Goal: Transaction & Acquisition: Subscribe to service/newsletter

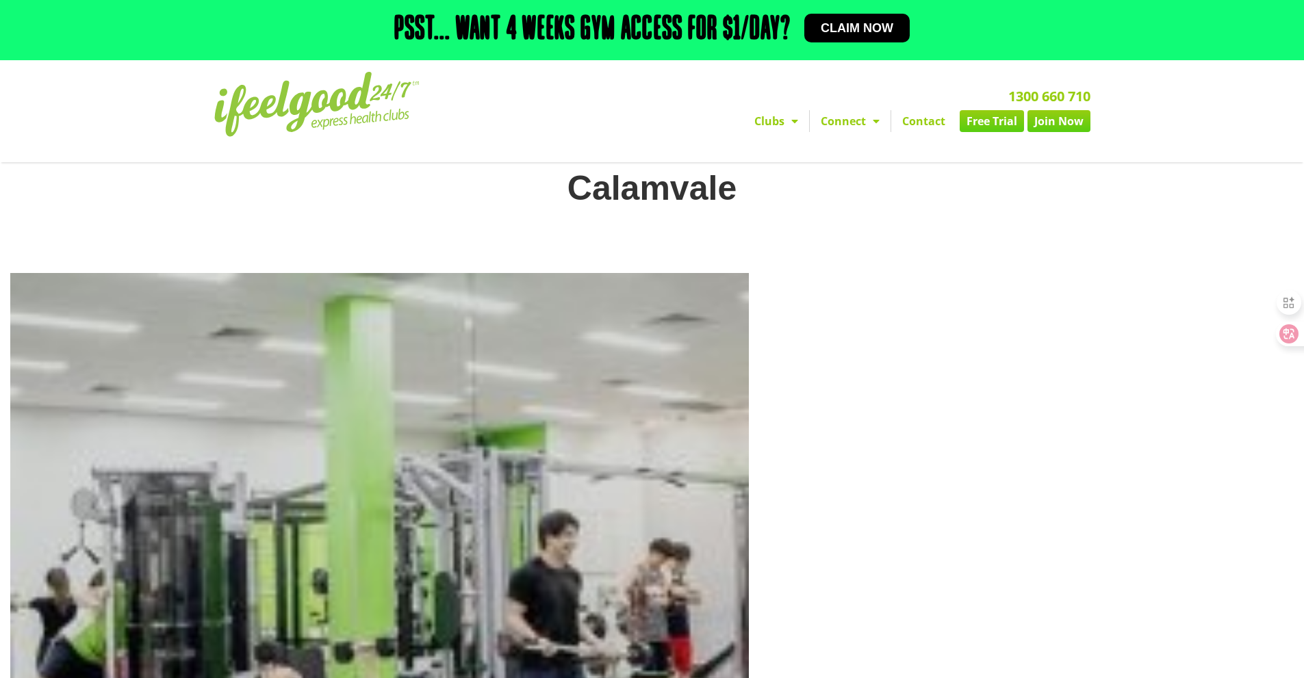
click at [772, 133] on div "1300 660 710 Clubs [GEOGRAPHIC_DATA] [GEOGRAPHIC_DATA] [GEOGRAPHIC_DATA] [GEOGR…" at bounding box center [808, 111] width 578 height 92
click at [773, 133] on div "1300 660 710 Clubs [GEOGRAPHIC_DATA] [GEOGRAPHIC_DATA] [GEOGRAPHIC_DATA] [GEOGR…" at bounding box center [808, 111] width 578 height 92
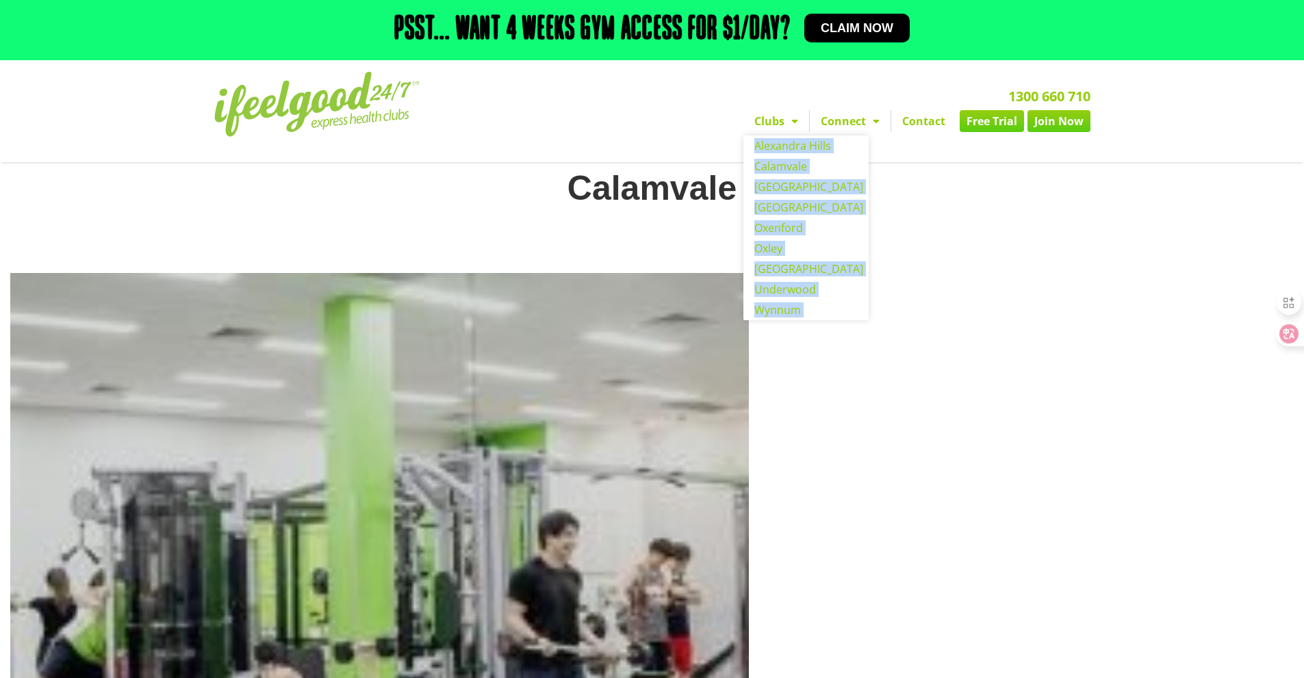
click at [776, 129] on link "Clubs" at bounding box center [776, 121] width 66 height 22
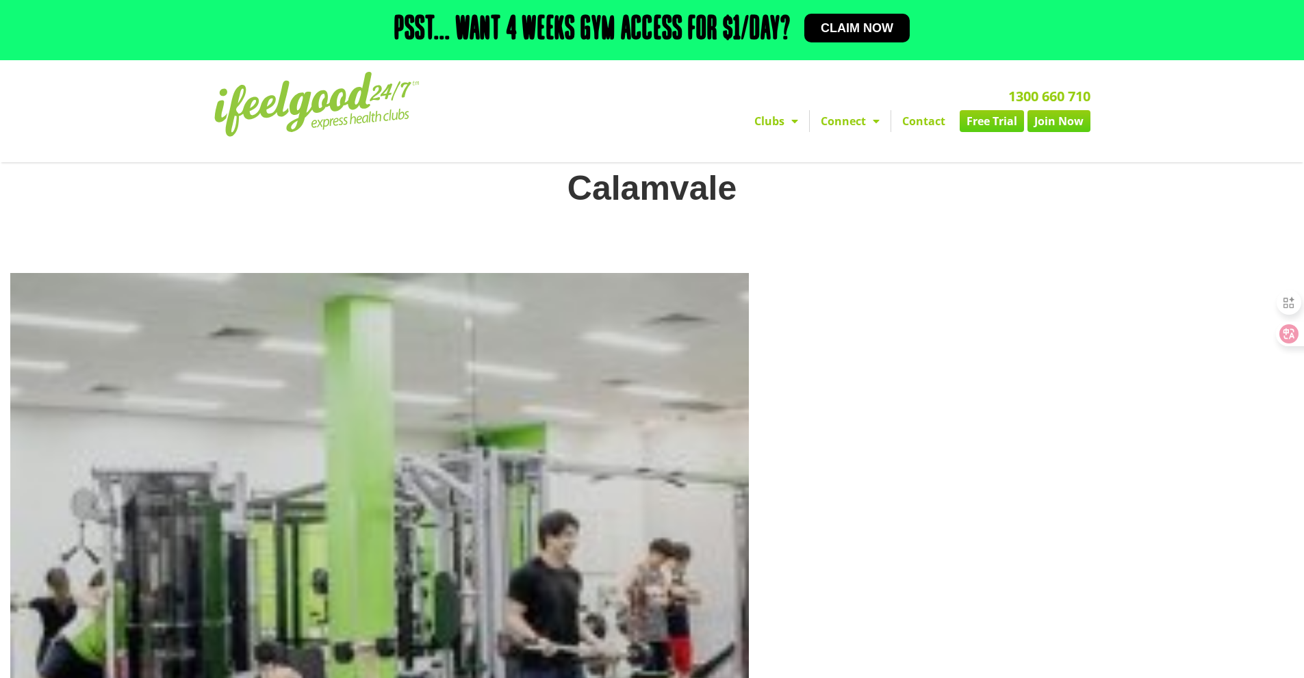
click at [767, 116] on div at bounding box center [767, 116] width 0 height 0
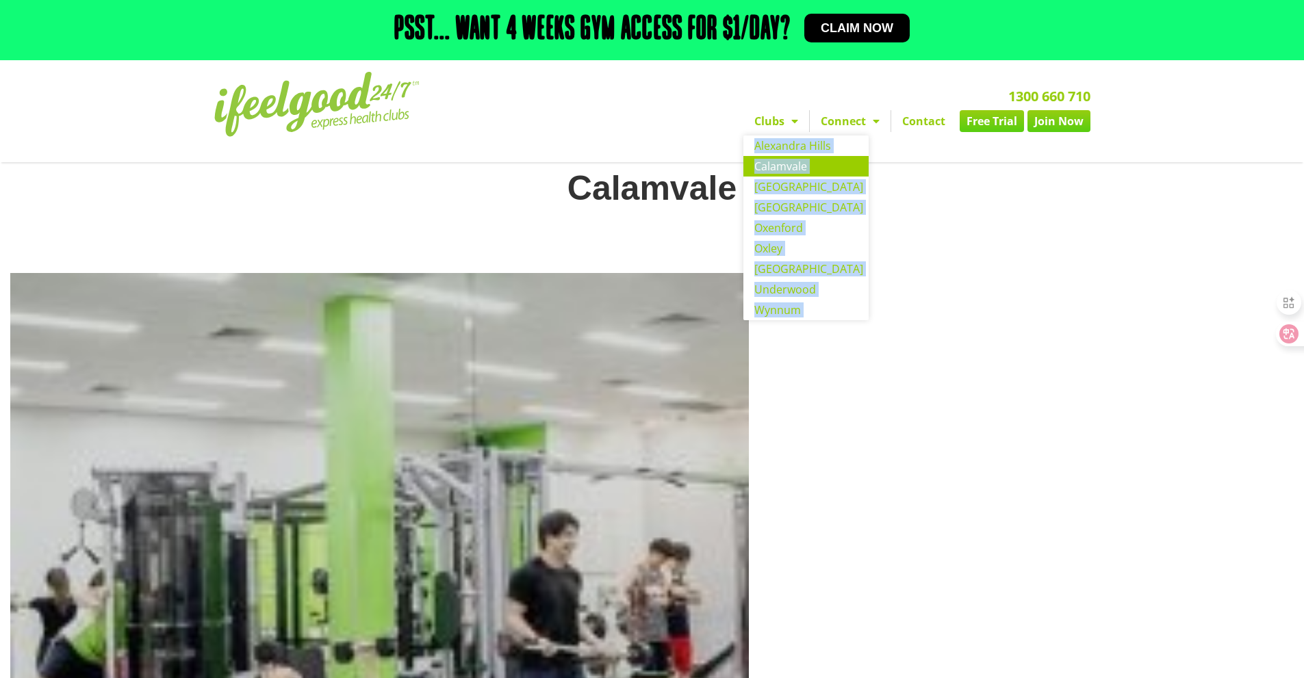
click at [786, 165] on link "Calamvale" at bounding box center [805, 166] width 125 height 21
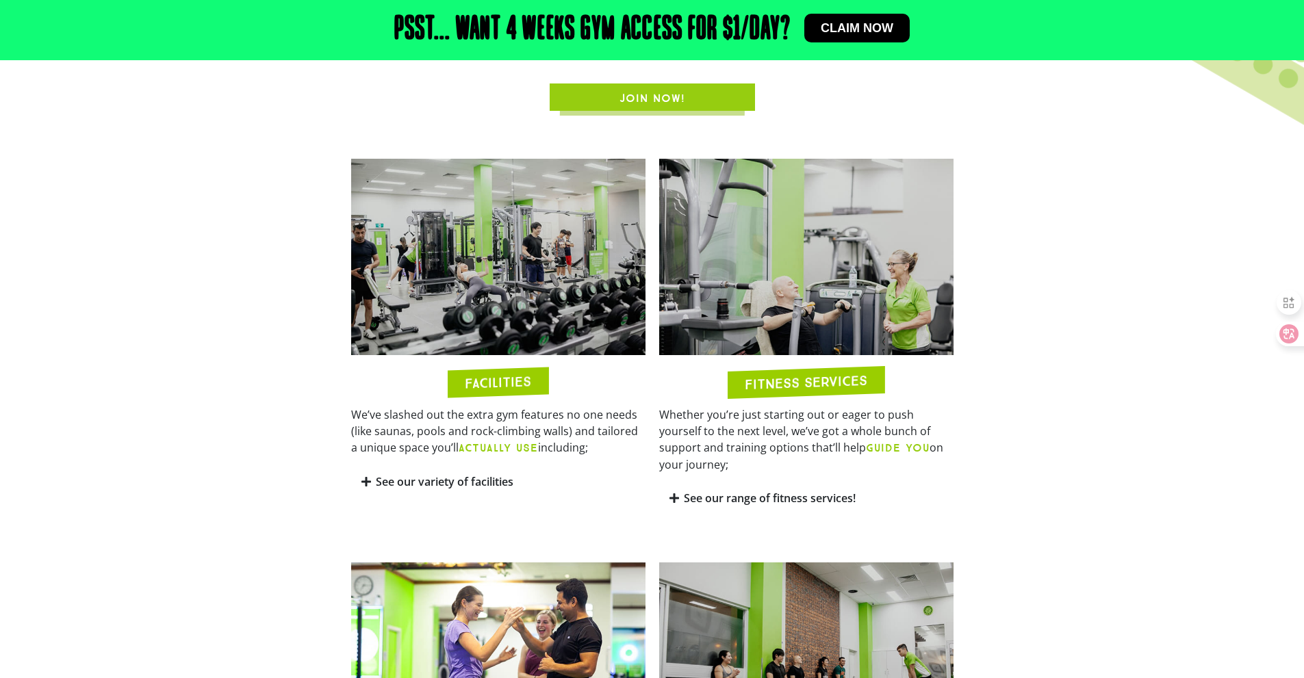
click at [632, 88] on link "JOIN NOW!" at bounding box center [652, 97] width 205 height 27
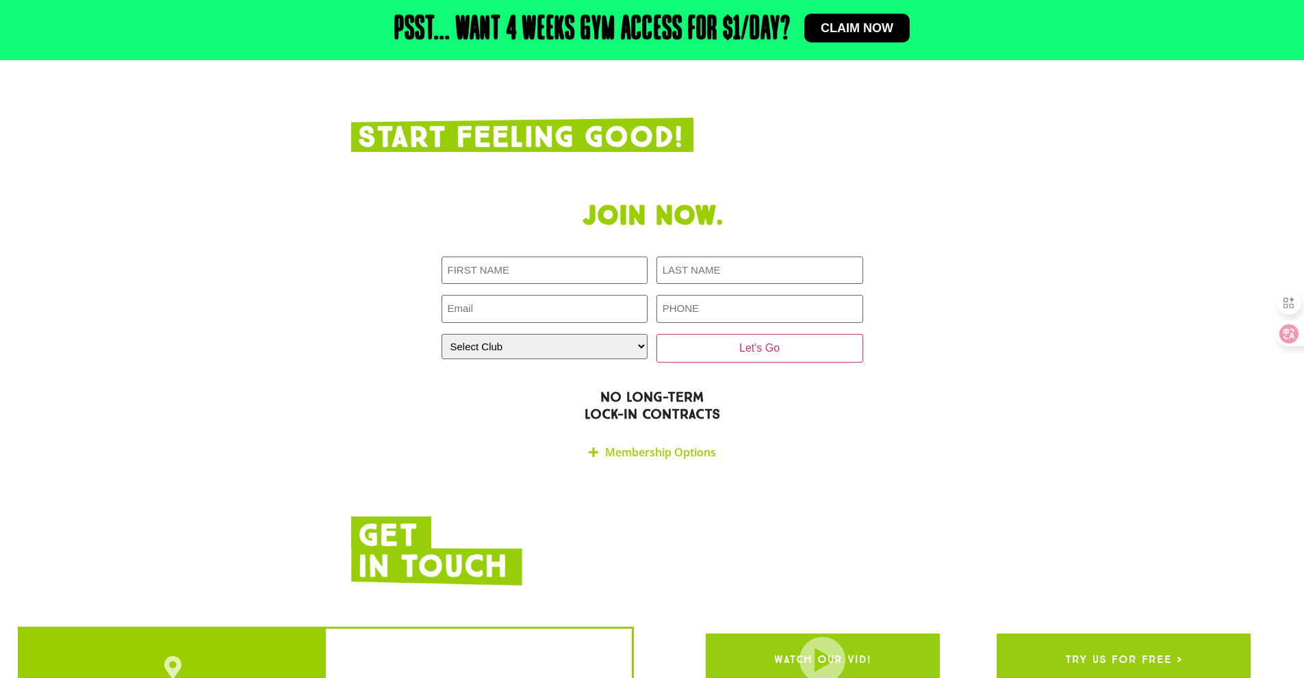
scroll to position [2764, 0]
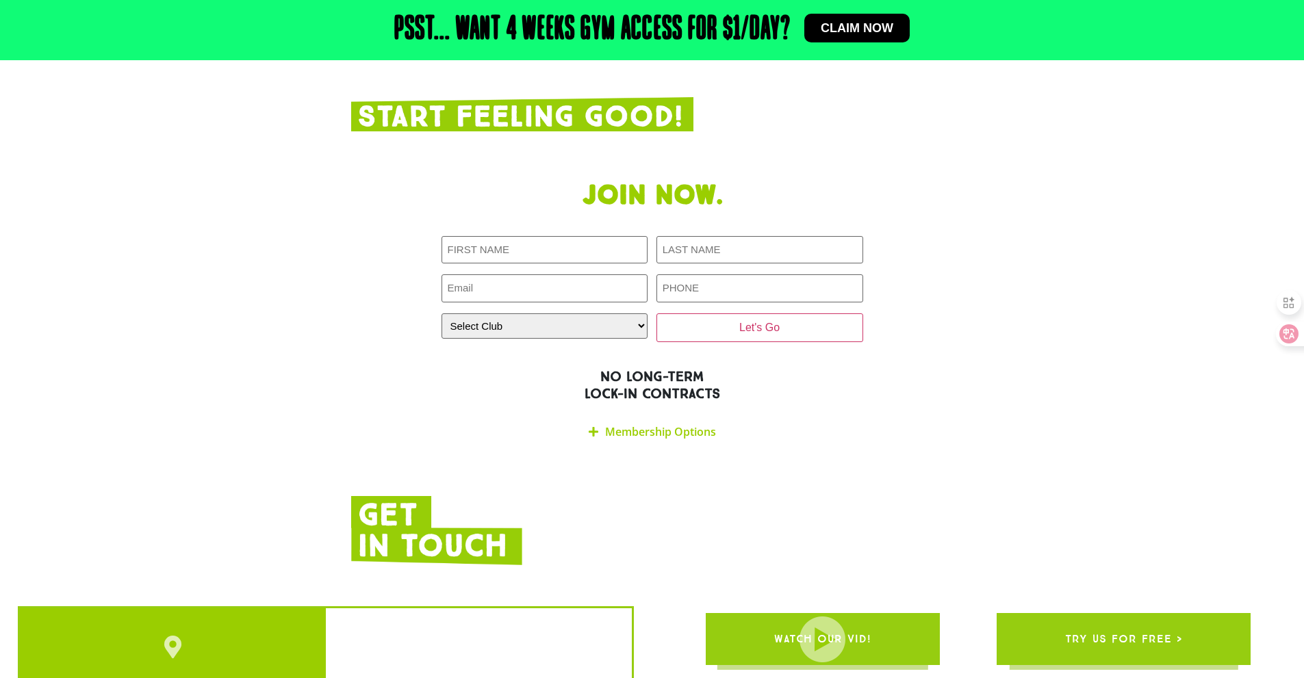
drag, startPoint x: 654, startPoint y: 360, endPoint x: 654, endPoint y: 368, distance: 7.5
click at [654, 416] on div "Membership Options" at bounding box center [653, 432] width 422 height 32
click at [654, 424] on link "Membership Options" at bounding box center [660, 431] width 111 height 15
click at [682, 355] on div "Join now. First NAME (Required) LAST NAME (Required) Email (Required) PHONE (Re…" at bounding box center [652, 314] width 616 height 282
click at [682, 416] on div "Membership Options" at bounding box center [653, 432] width 422 height 32
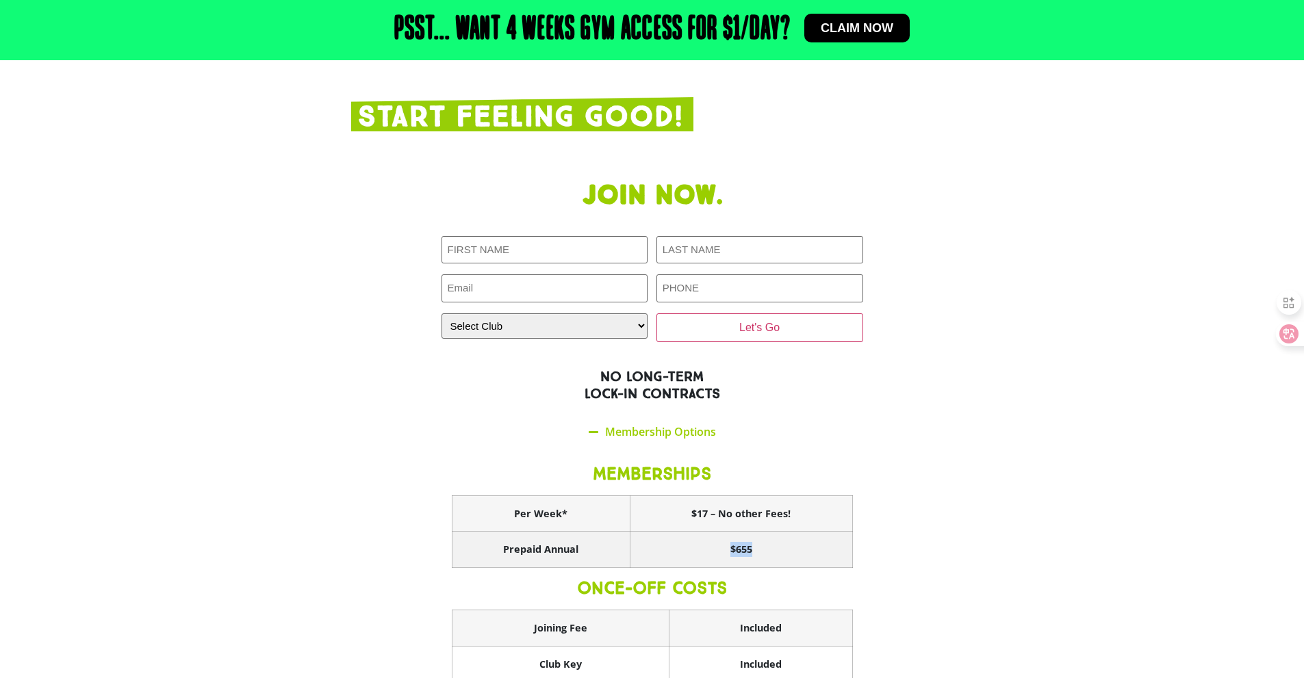
drag, startPoint x: 764, startPoint y: 489, endPoint x: 726, endPoint y: 490, distance: 38.3
click at [726, 532] on th "$655" at bounding box center [741, 550] width 222 height 36
copy th "$655"
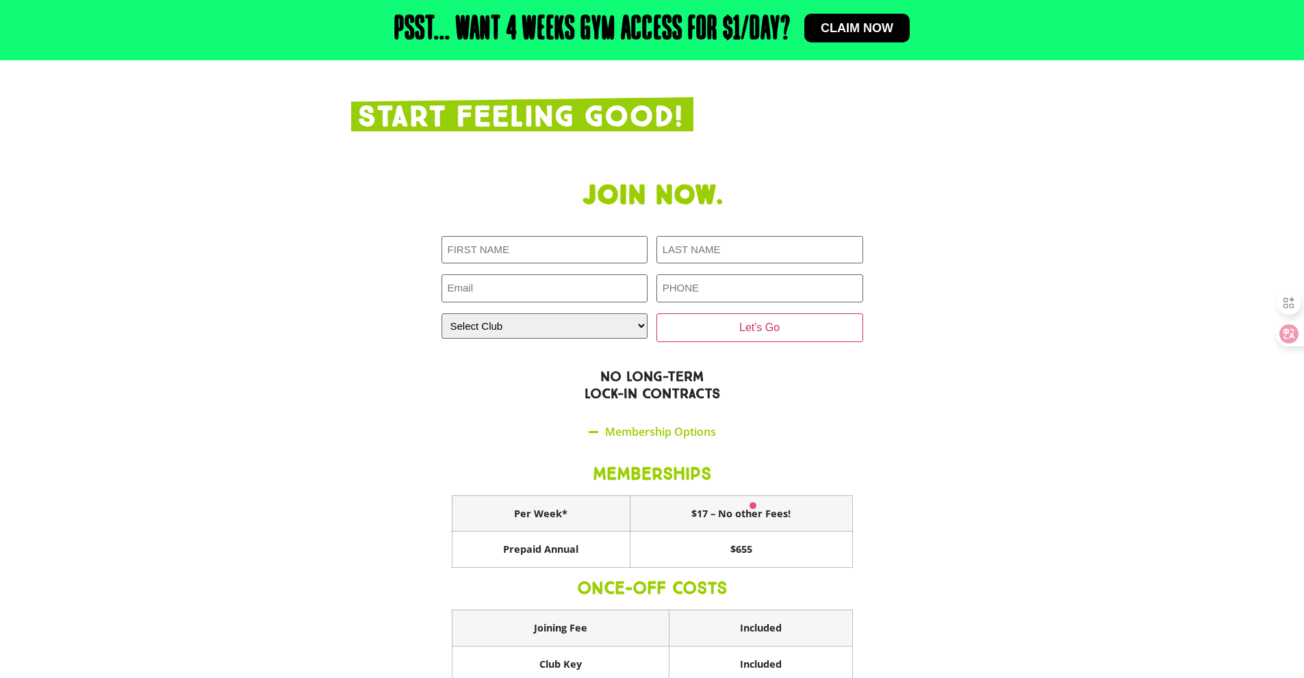
click at [836, 253] on div "First NAME (Required) LAST NAME (Required) Email (Required) PHONE (Required) Se…" at bounding box center [653, 289] width 422 height 106
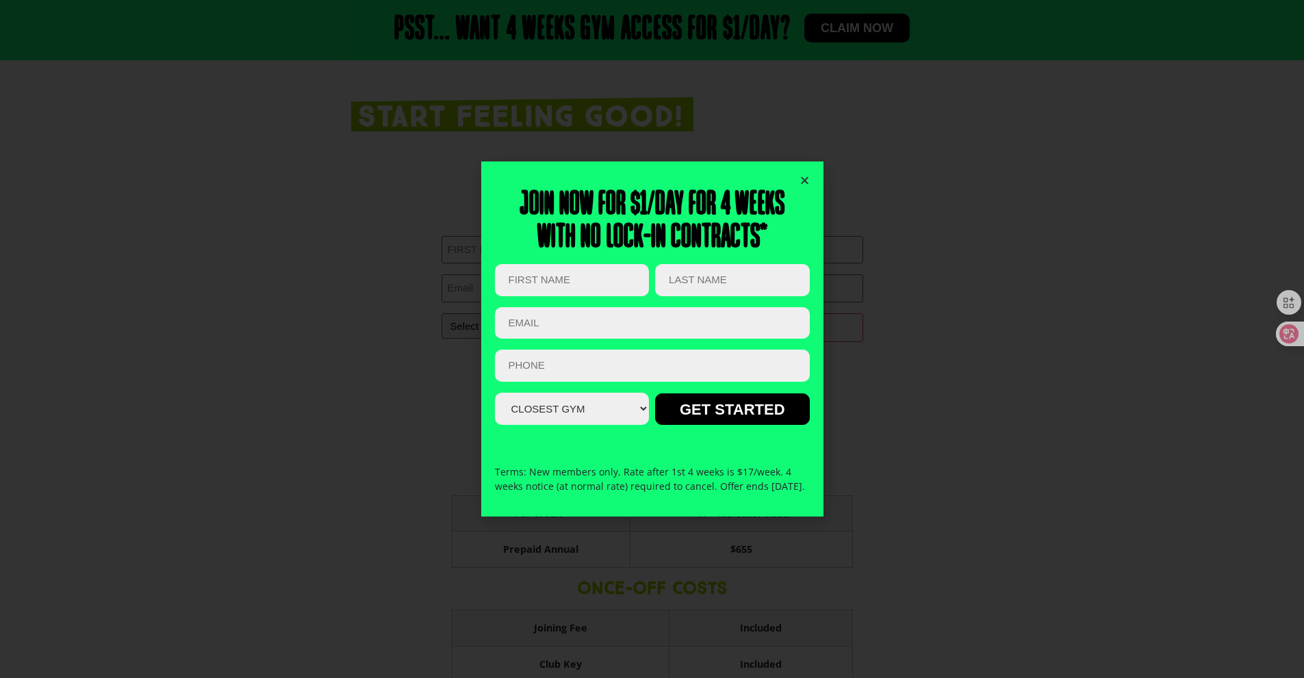
click at [824, 166] on div "Join now for $1/day for 4 weeks With no lock-in contracts* Name This field is f…" at bounding box center [652, 339] width 1304 height 678
